Goal: Task Accomplishment & Management: Use online tool/utility

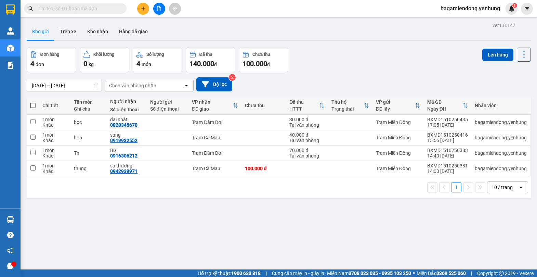
click at [30, 105] on th at bounding box center [33, 105] width 12 height 18
click at [161, 10] on icon "file-add" at bounding box center [159, 8] width 5 height 5
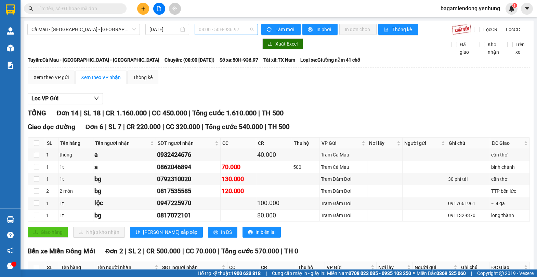
click at [251, 29] on div "08:00 - 50H-936.97" at bounding box center [226, 29] width 63 height 11
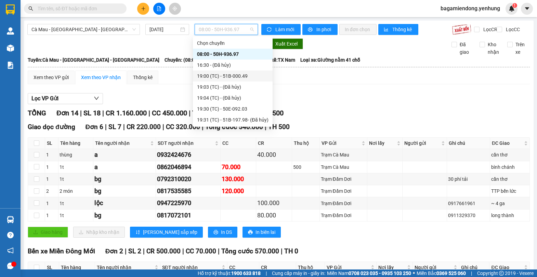
click at [236, 77] on div "19:00 (TC) - 51B-000.49" at bounding box center [232, 76] width 71 height 8
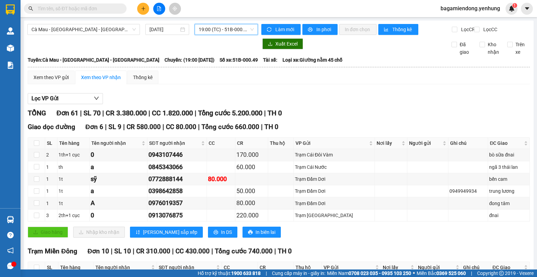
click at [248, 29] on span "19:00 (TC) - 51B-000.49" at bounding box center [226, 29] width 55 height 10
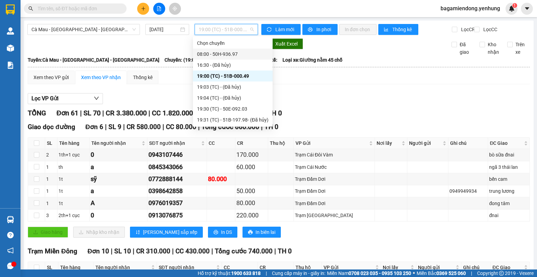
click at [236, 54] on div "08:00 - 50H-936.97" at bounding box center [232, 54] width 71 height 8
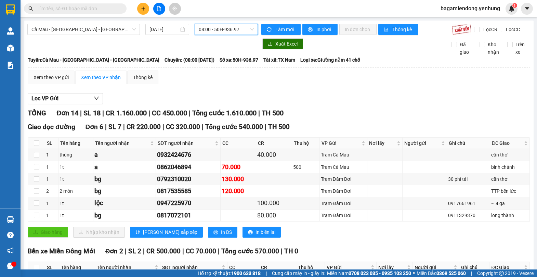
click at [248, 29] on span "08:00 - 50H-936.97" at bounding box center [226, 29] width 55 height 10
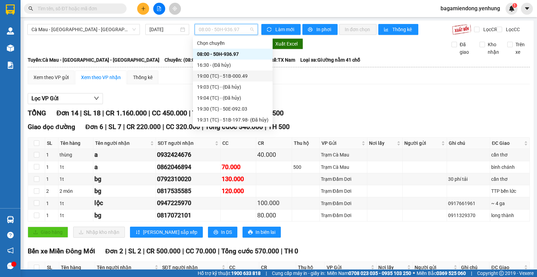
click at [245, 76] on div "19:00 (TC) - 51B-000.49" at bounding box center [232, 76] width 71 height 8
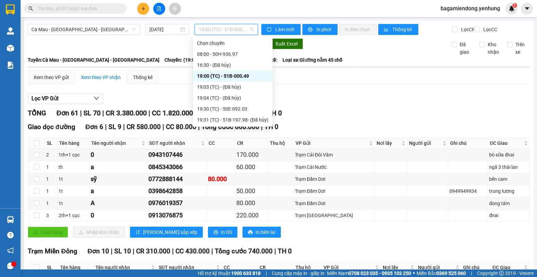
click at [250, 29] on span "19:00 (TC) - 51B-000.49" at bounding box center [226, 29] width 55 height 10
click at [239, 52] on div "08:00 - 50H-936.97" at bounding box center [232, 54] width 71 height 8
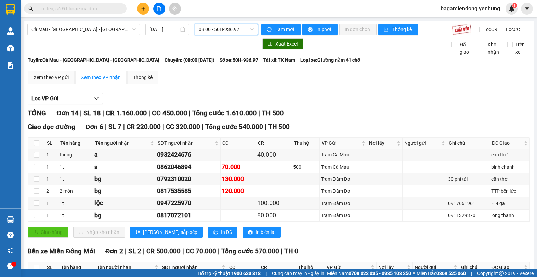
click at [249, 31] on span "08:00 - 50H-936.97" at bounding box center [226, 29] width 55 height 10
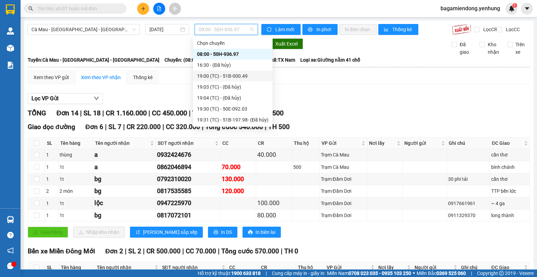
click at [254, 76] on div "19:00 (TC) - 51B-000.49" at bounding box center [232, 76] width 71 height 8
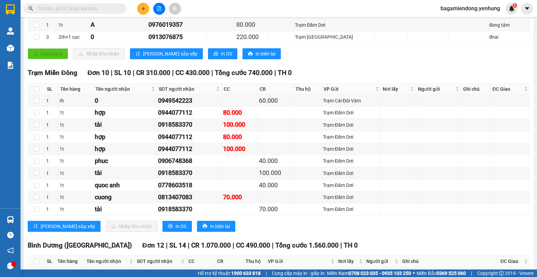
scroll to position [181, 0]
